Goal: Feedback & Contribution: Leave review/rating

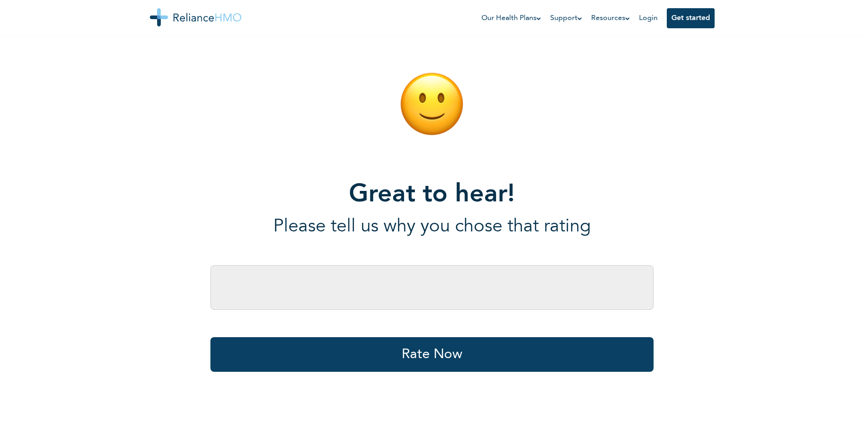
click at [332, 294] on input "text" at bounding box center [431, 287] width 443 height 45
type input "c"
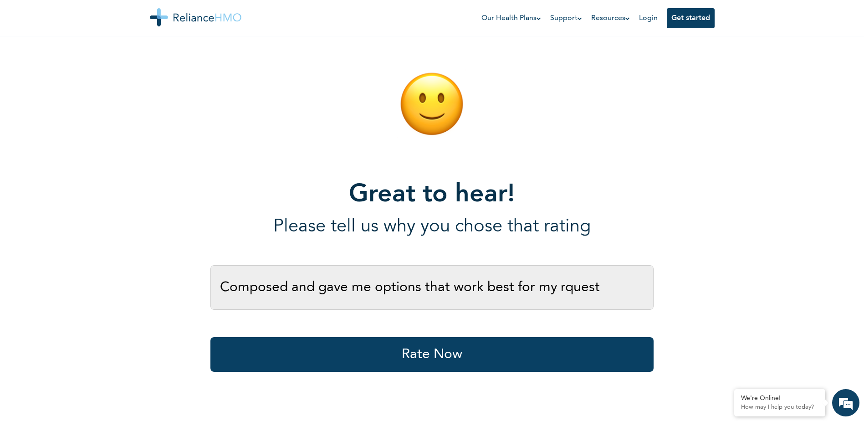
click at [563, 289] on input "Composed and gave me options that work best for my rquest" at bounding box center [431, 287] width 443 height 45
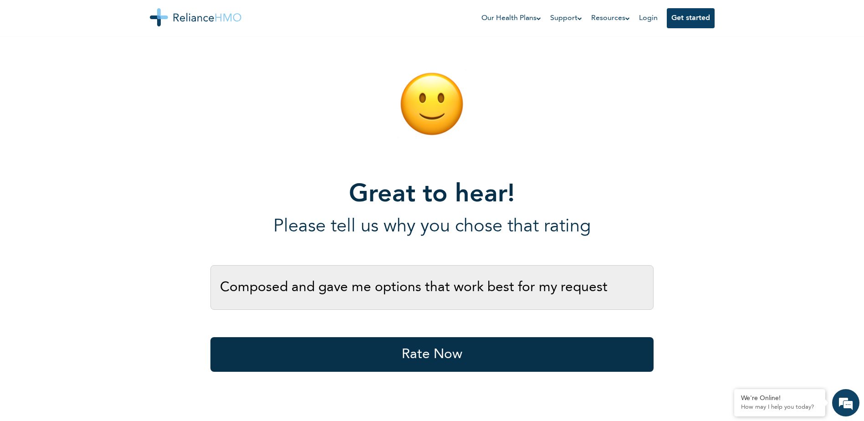
type input "Composed and gave me options that work best for my request"
click at [438, 355] on button "Rate Now" at bounding box center [431, 354] width 443 height 35
